Goal: Transaction & Acquisition: Obtain resource

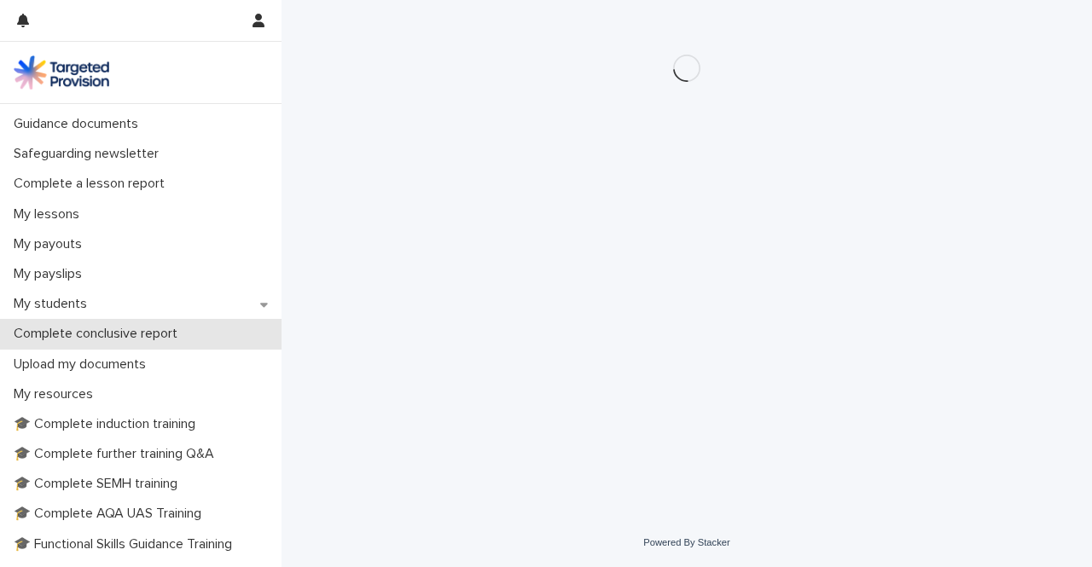
scroll to position [171, 0]
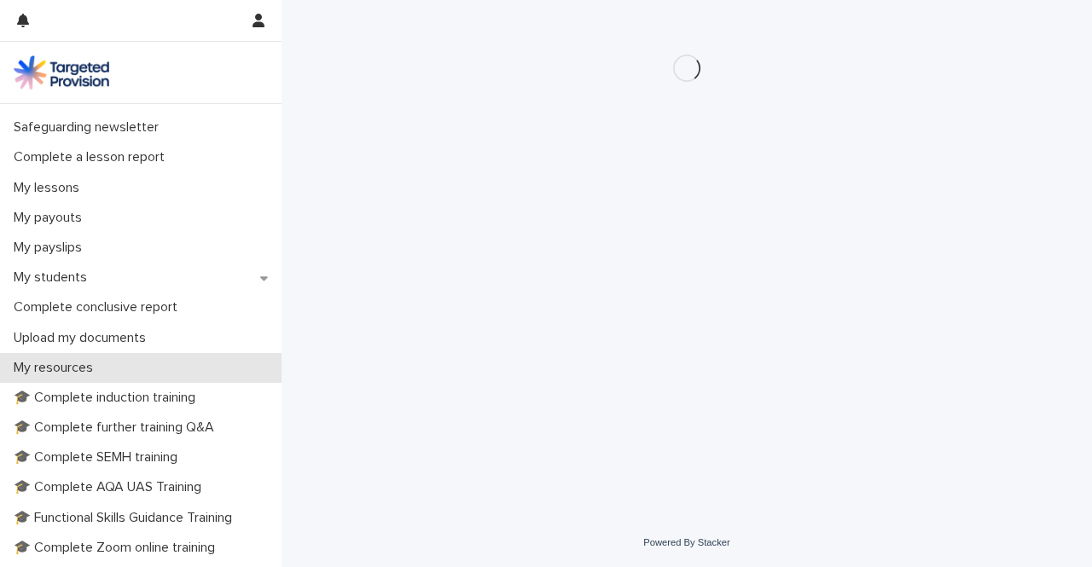
click at [78, 369] on p "My resources" at bounding box center [57, 368] width 100 height 16
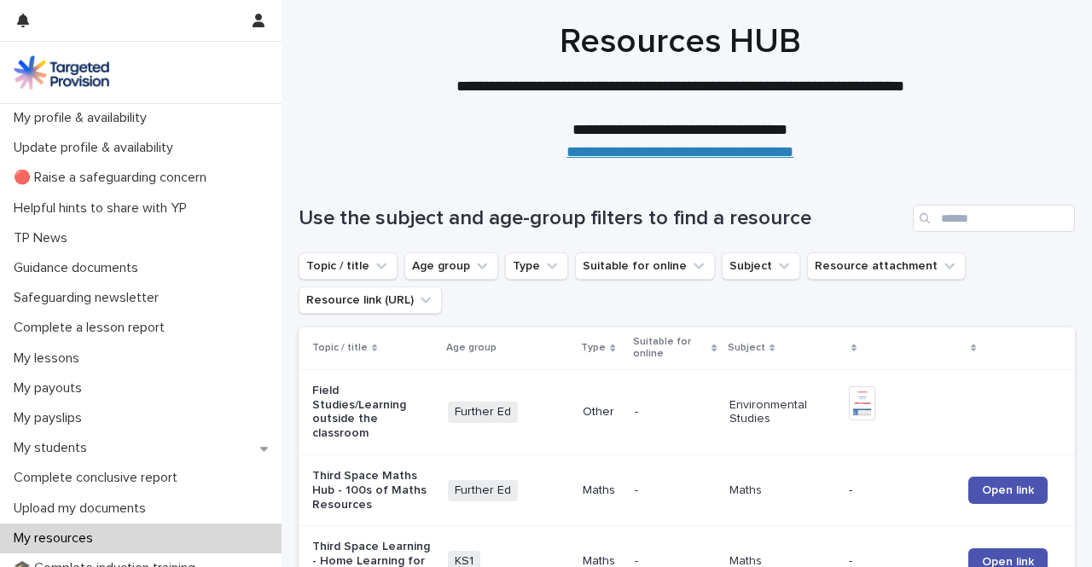
click at [925, 221] on div "Search" at bounding box center [926, 218] width 27 height 27
click at [937, 219] on input "Search" at bounding box center [994, 218] width 162 height 27
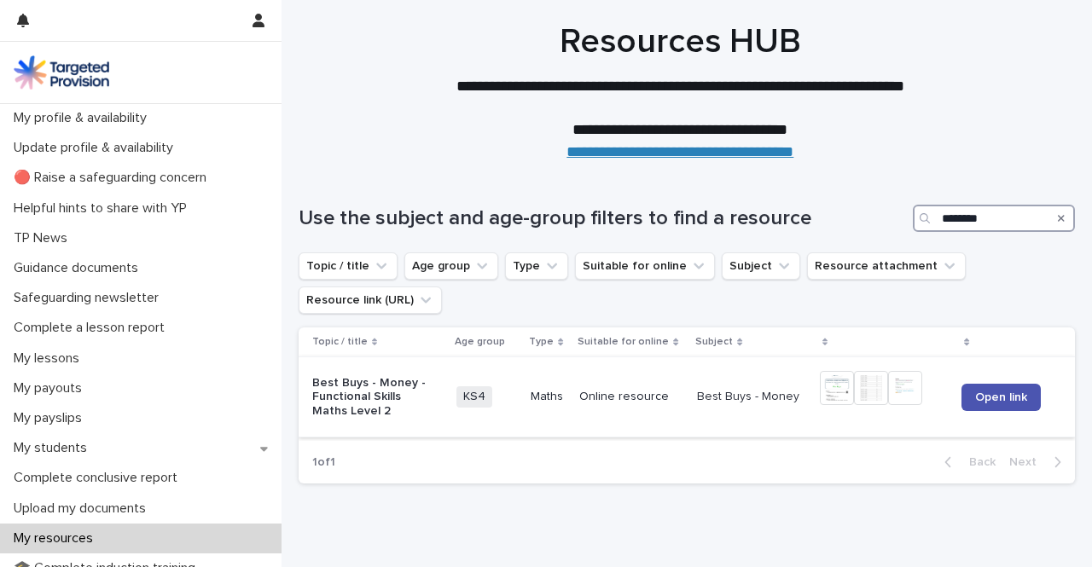
type input "********"
click at [826, 389] on img at bounding box center [837, 388] width 34 height 34
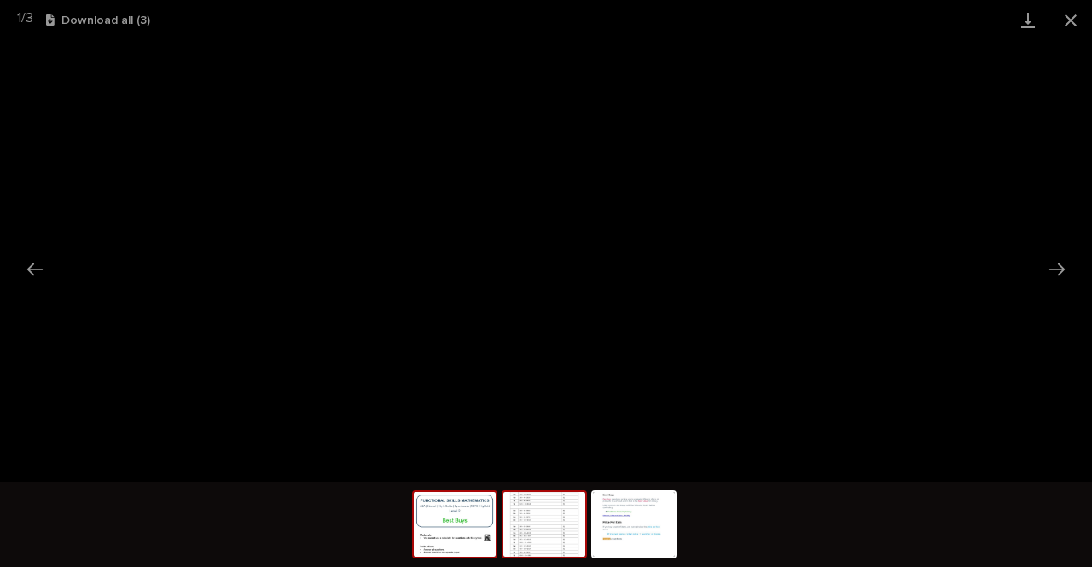
click at [544, 535] on img at bounding box center [544, 524] width 82 height 65
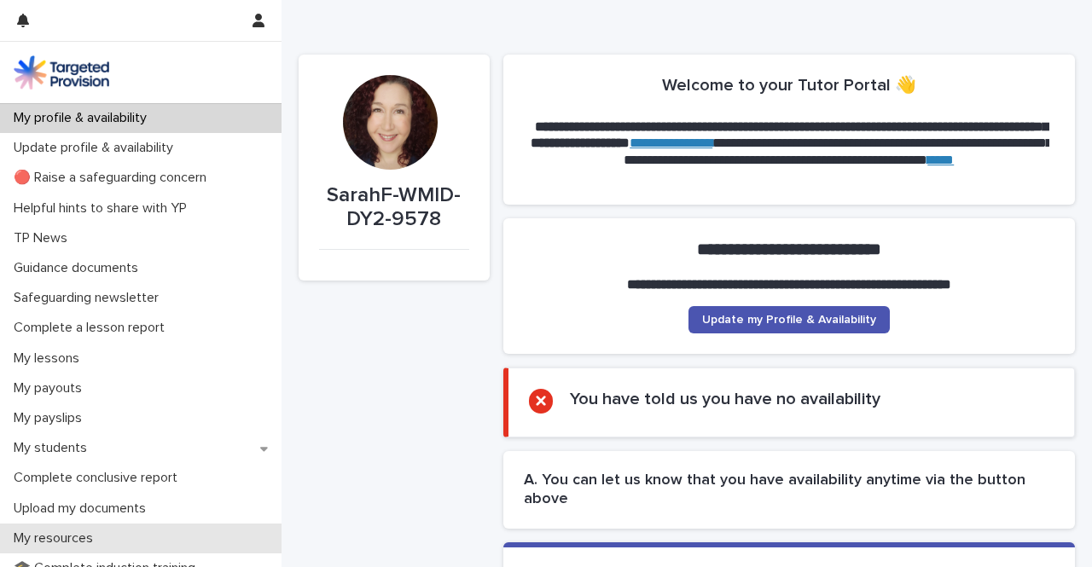
click at [81, 543] on p "My resources" at bounding box center [57, 538] width 100 height 16
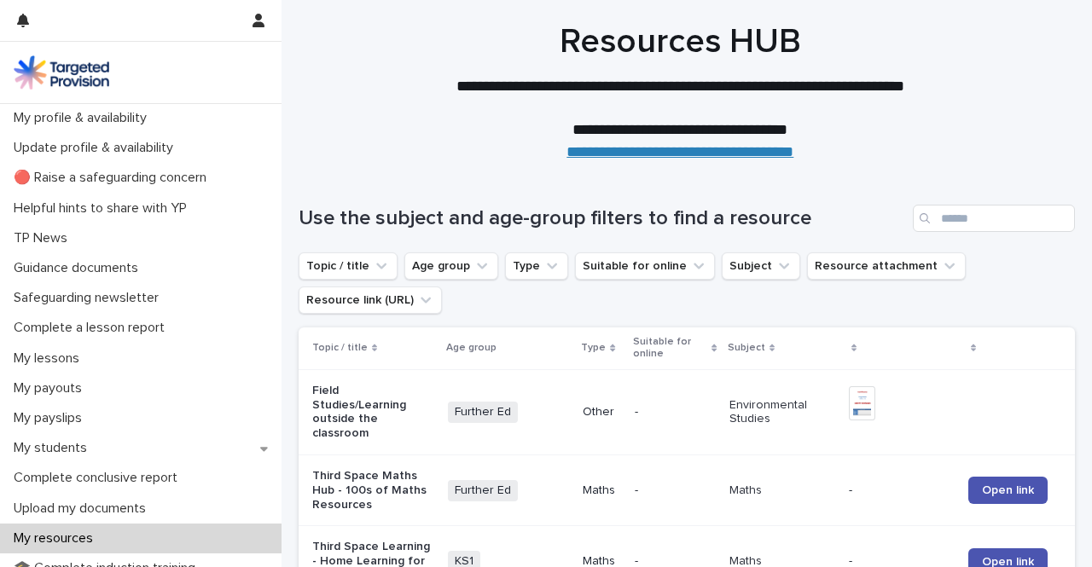
scroll to position [256, 0]
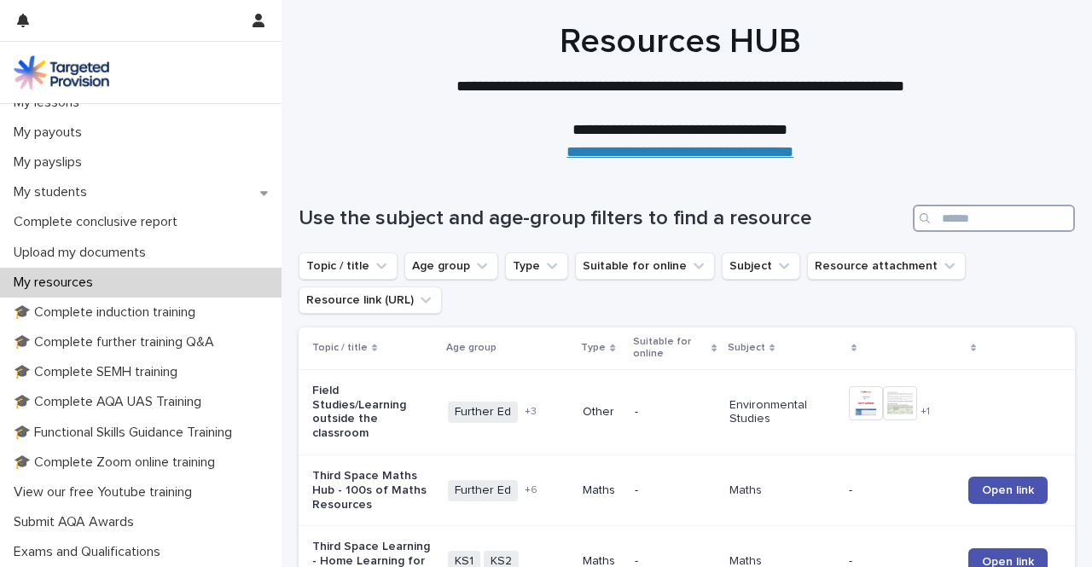
click at [942, 220] on input "Search" at bounding box center [994, 218] width 162 height 27
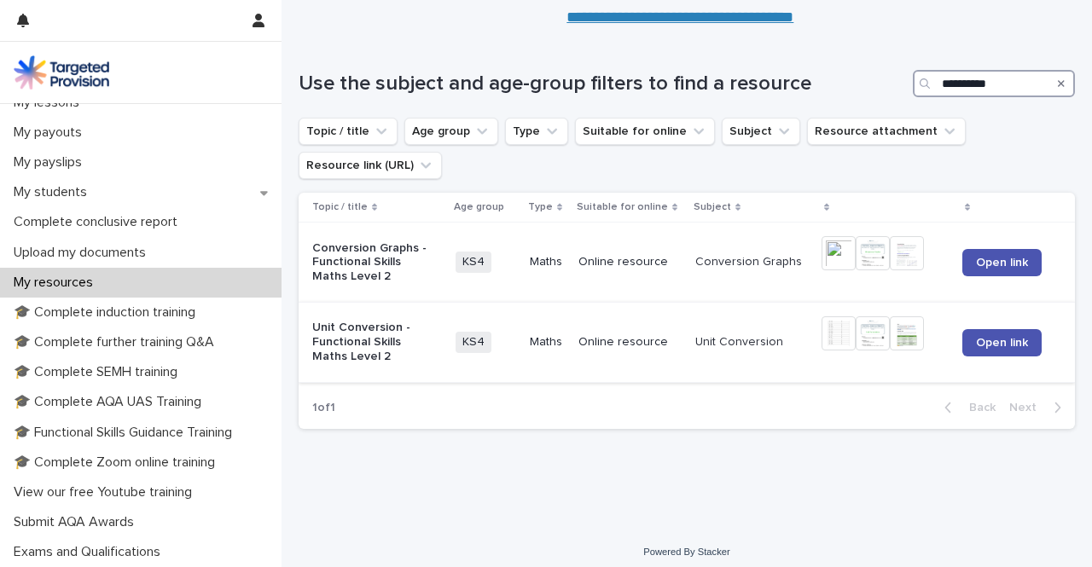
scroll to position [143, 0]
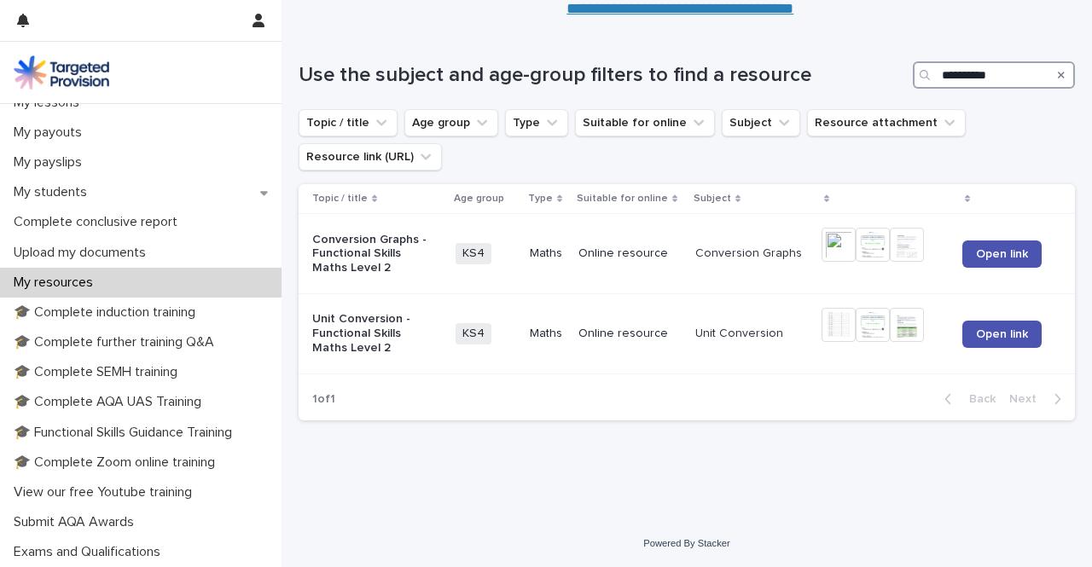
drag, startPoint x: 1008, startPoint y: 78, endPoint x: 904, endPoint y: 85, distance: 104.3
click at [913, 85] on div "**********" at bounding box center [994, 74] width 162 height 27
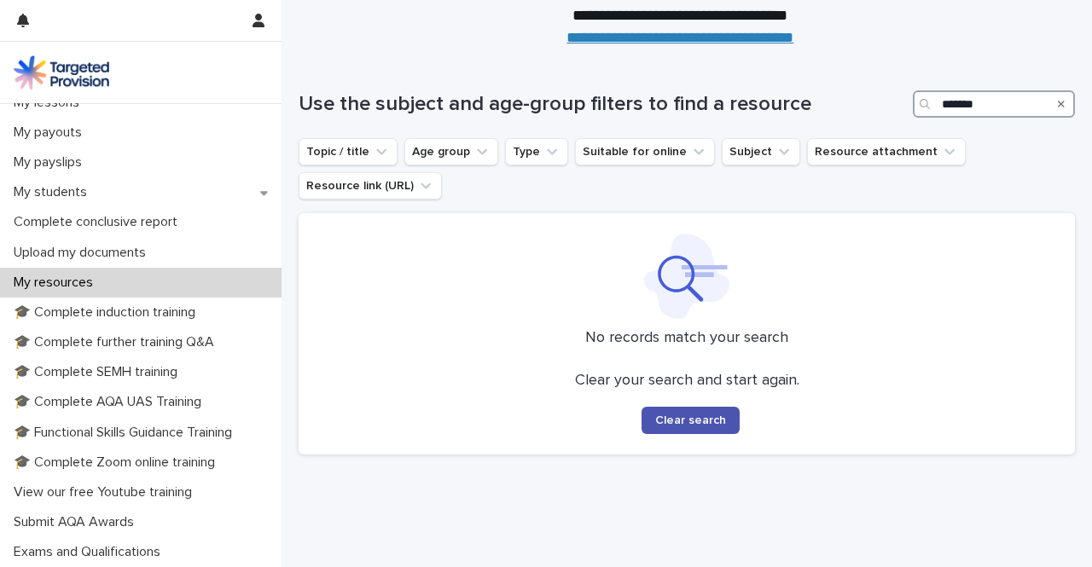
scroll to position [143, 0]
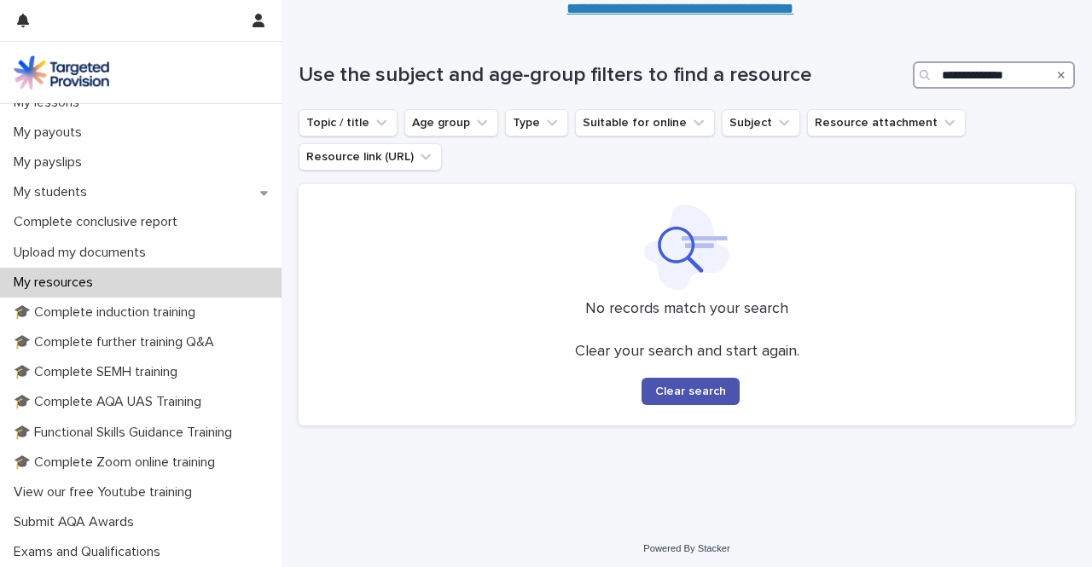
drag, startPoint x: 1008, startPoint y: 78, endPoint x: 916, endPoint y: 78, distance: 92.1
click at [916, 78] on div "**********" at bounding box center [994, 74] width 162 height 27
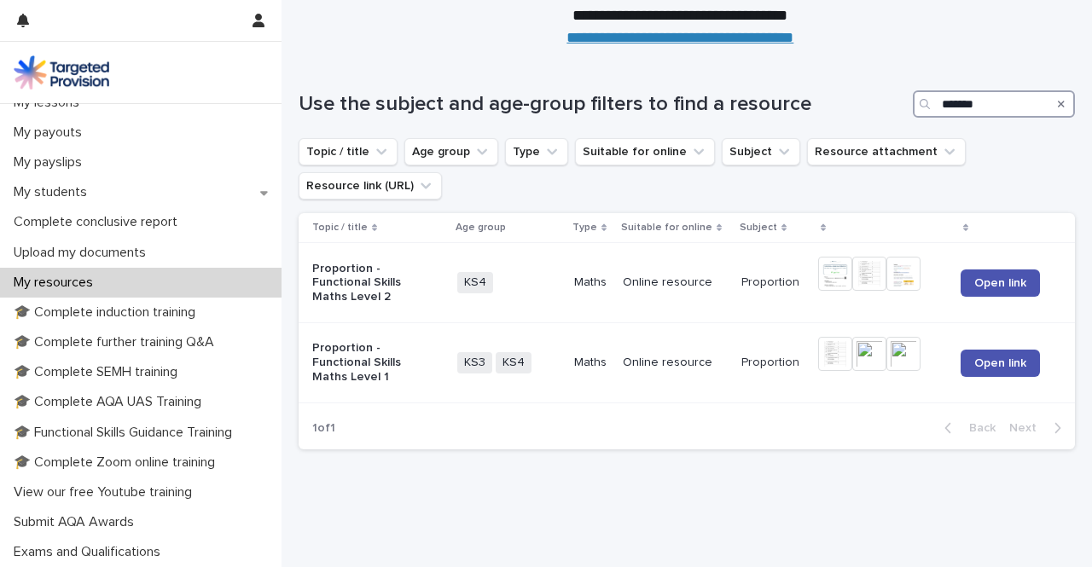
scroll to position [143, 0]
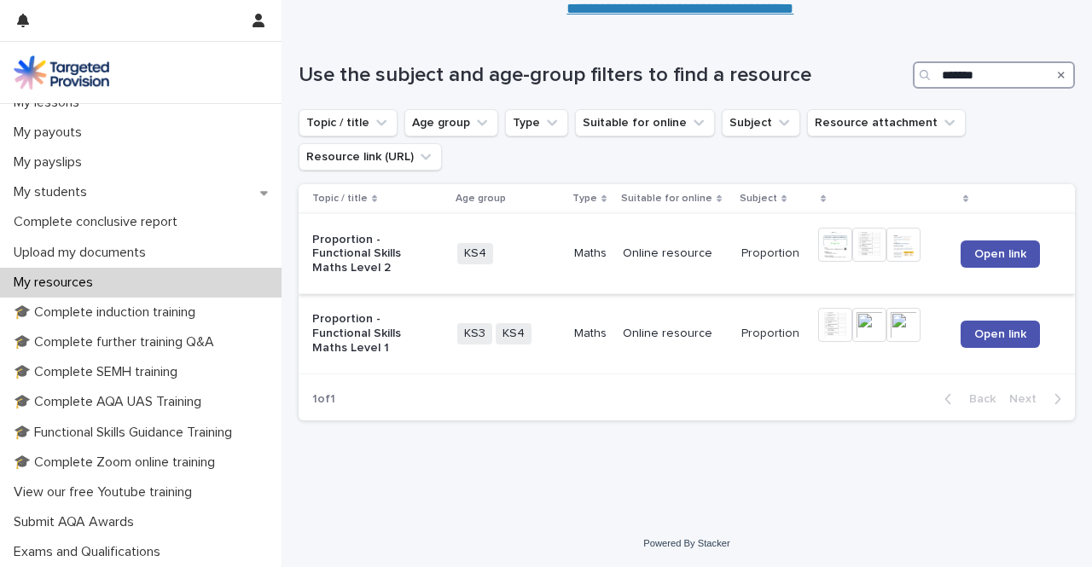
type input "*******"
click at [822, 247] on img at bounding box center [835, 245] width 34 height 34
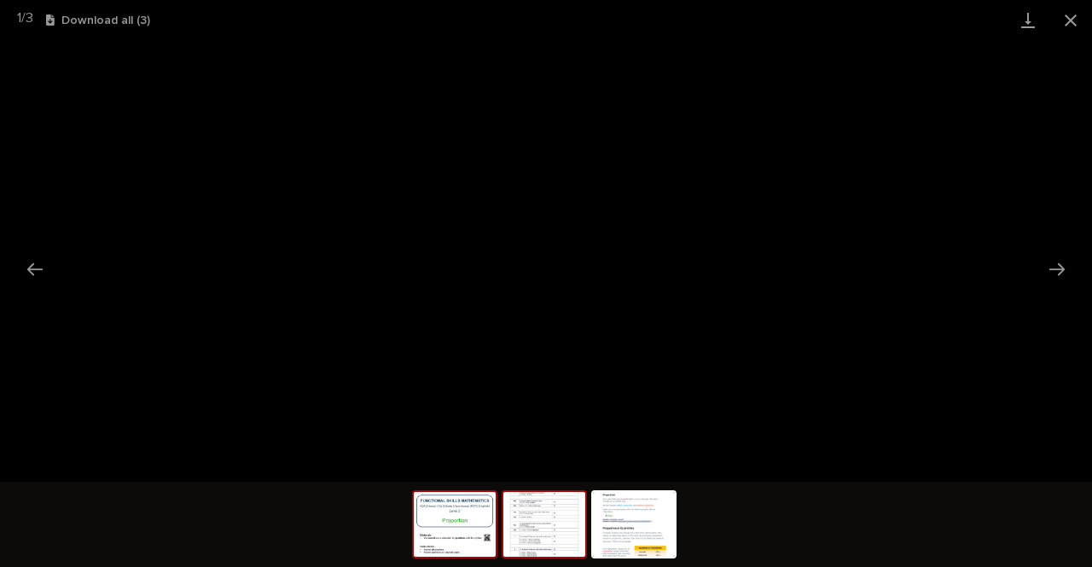
click at [541, 525] on img at bounding box center [544, 524] width 82 height 65
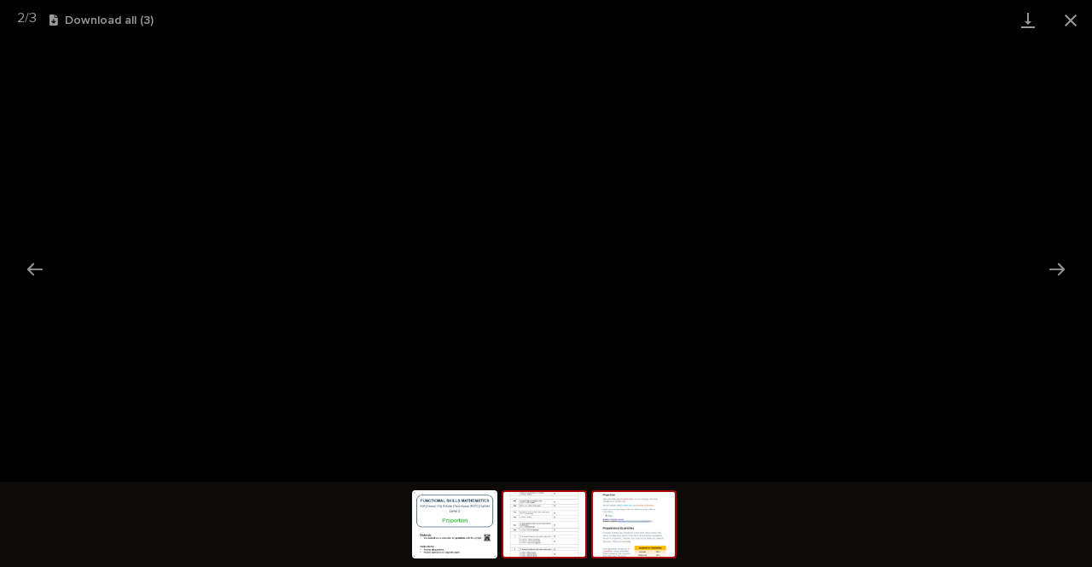
click at [616, 522] on img at bounding box center [634, 524] width 82 height 65
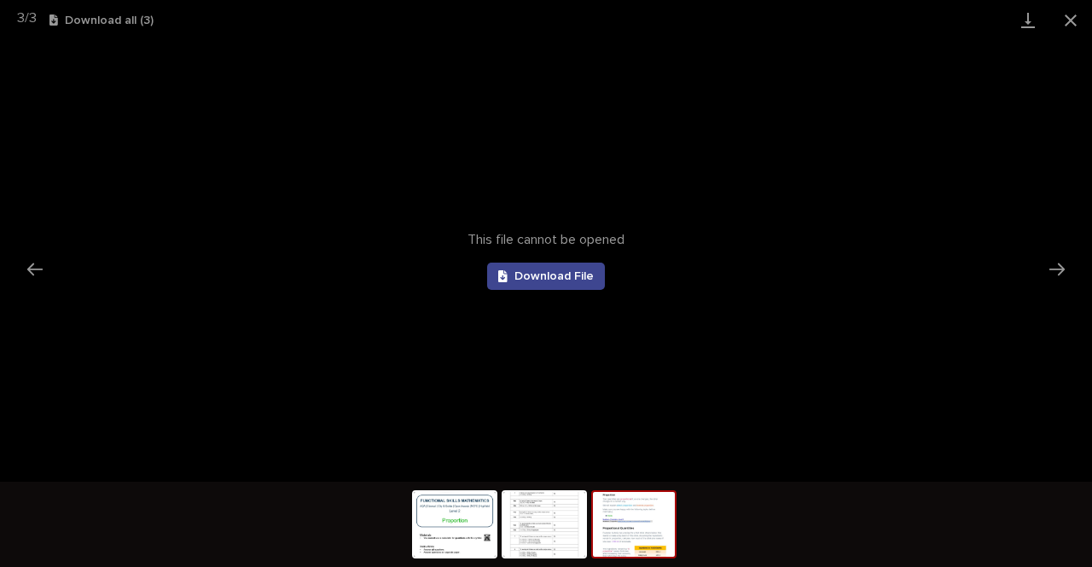
click at [538, 289] on link "Download File" at bounding box center [546, 276] width 118 height 27
